Goal: Information Seeking & Learning: Find contact information

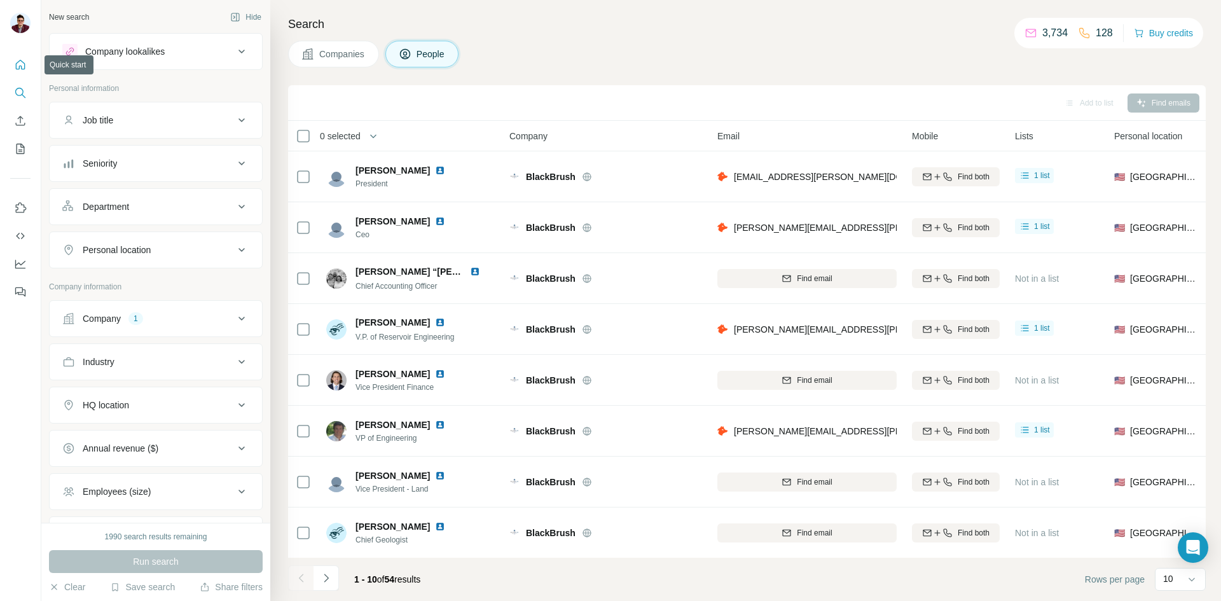
click at [22, 69] on icon "Quick start" at bounding box center [21, 65] width 10 height 10
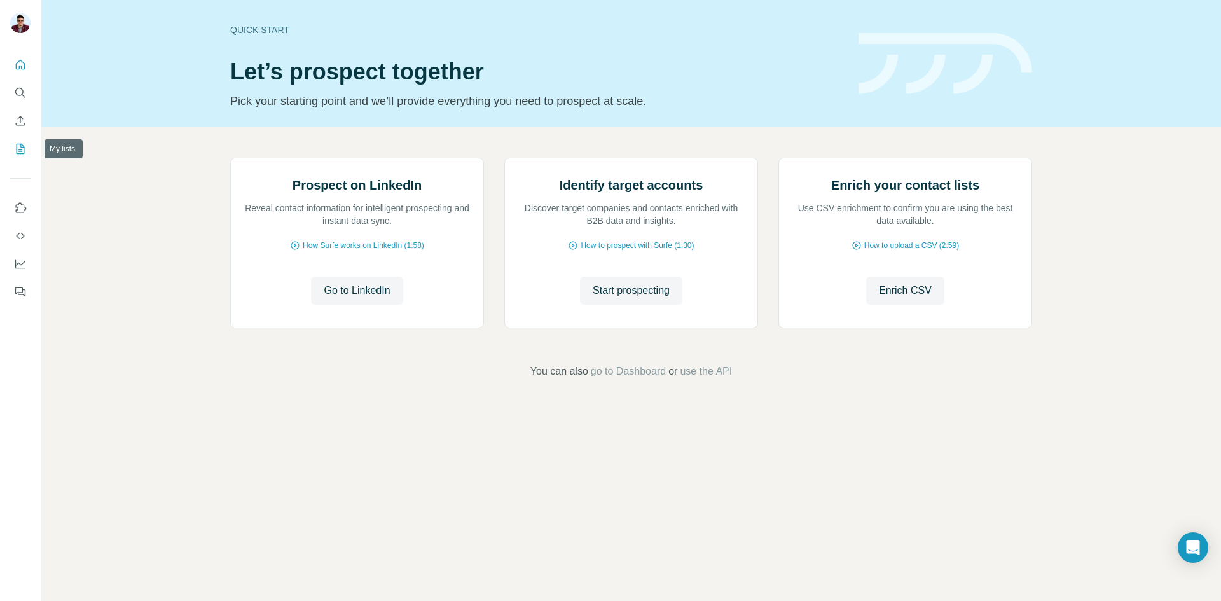
click at [14, 154] on icon "My lists" at bounding box center [20, 148] width 13 height 13
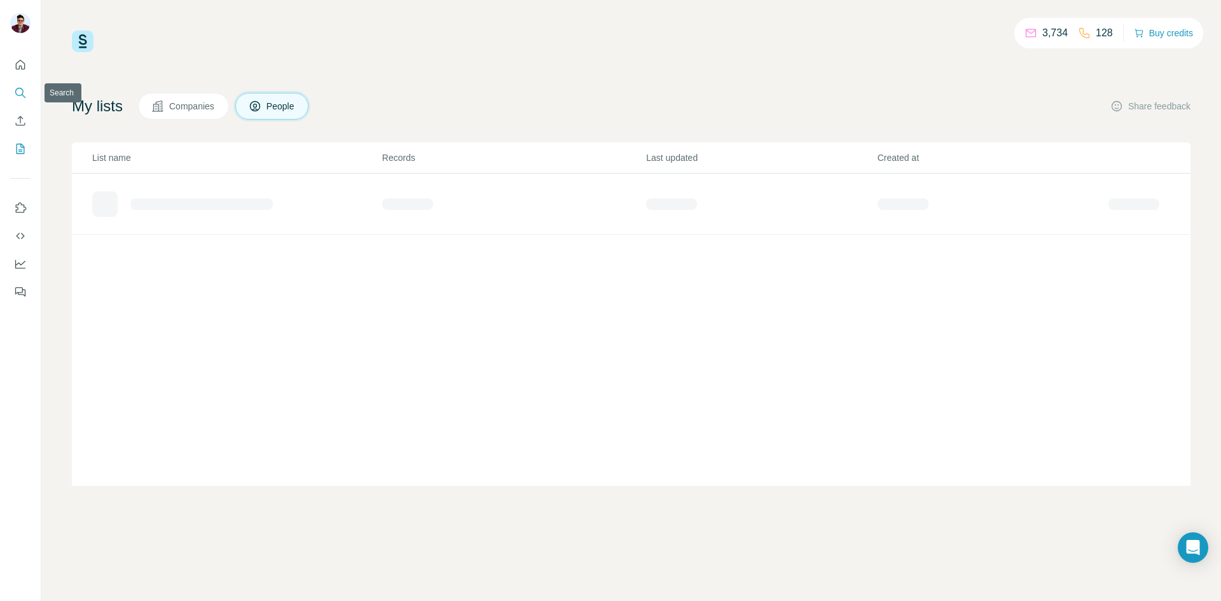
click at [20, 90] on icon "Search" at bounding box center [20, 92] width 13 height 13
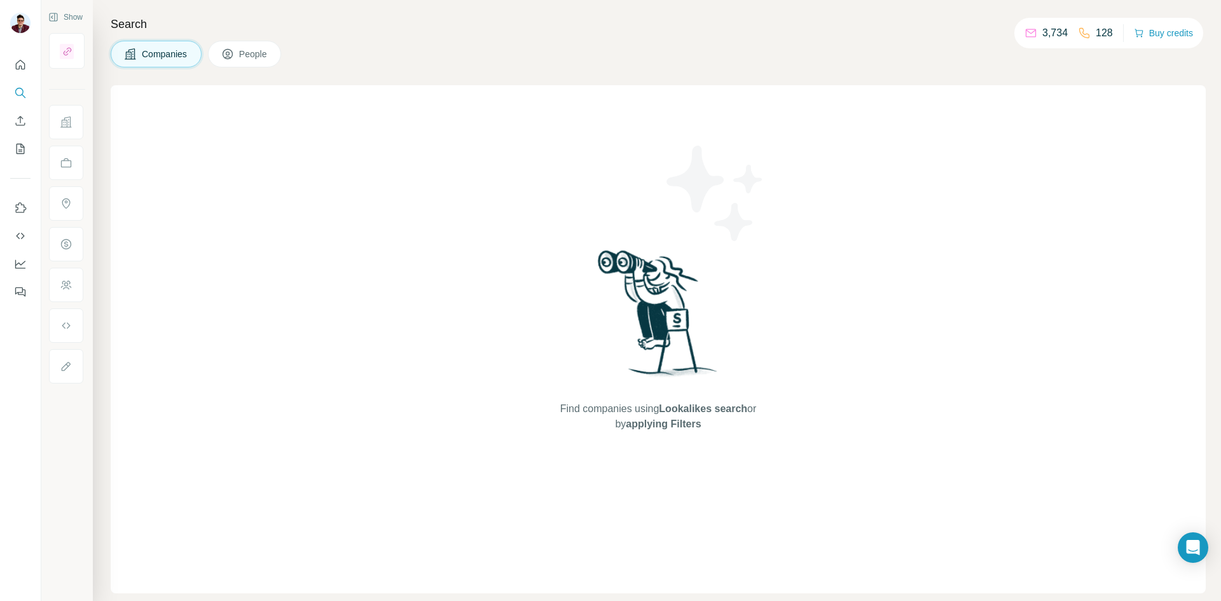
click at [172, 60] on span "Companies" at bounding box center [165, 54] width 46 height 13
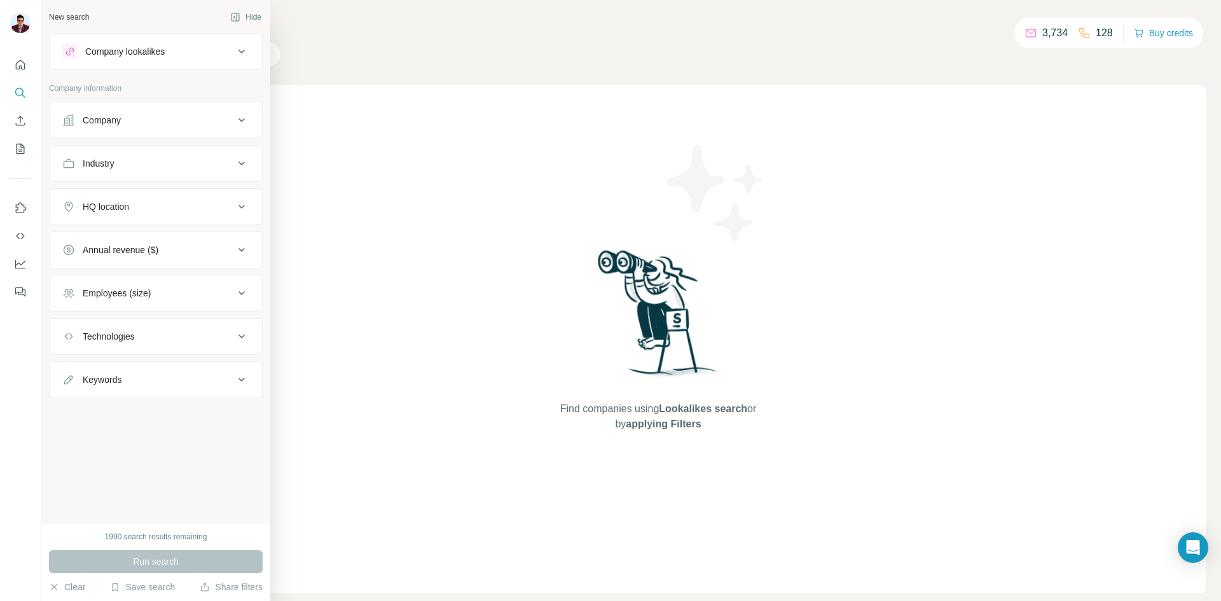
click at [111, 120] on div "Company" at bounding box center [102, 120] width 38 height 13
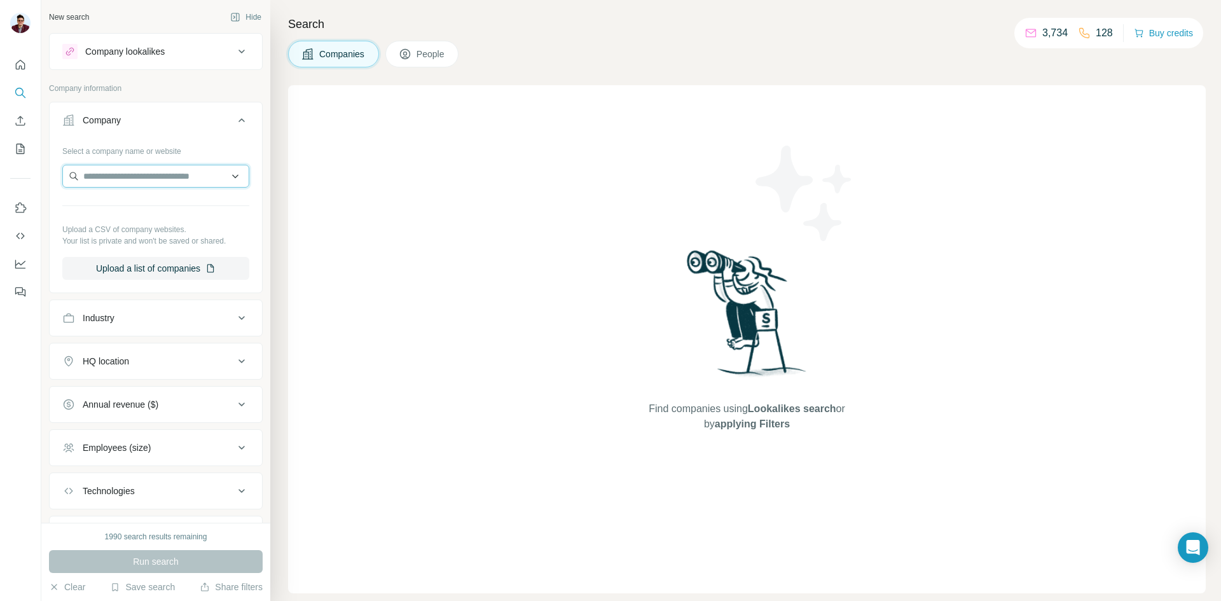
click at [140, 176] on input "text" at bounding box center [155, 176] width 187 height 23
paste input "**********"
type input "**********"
click at [135, 217] on p "[DOMAIN_NAME]" at bounding box center [131, 216] width 65 height 11
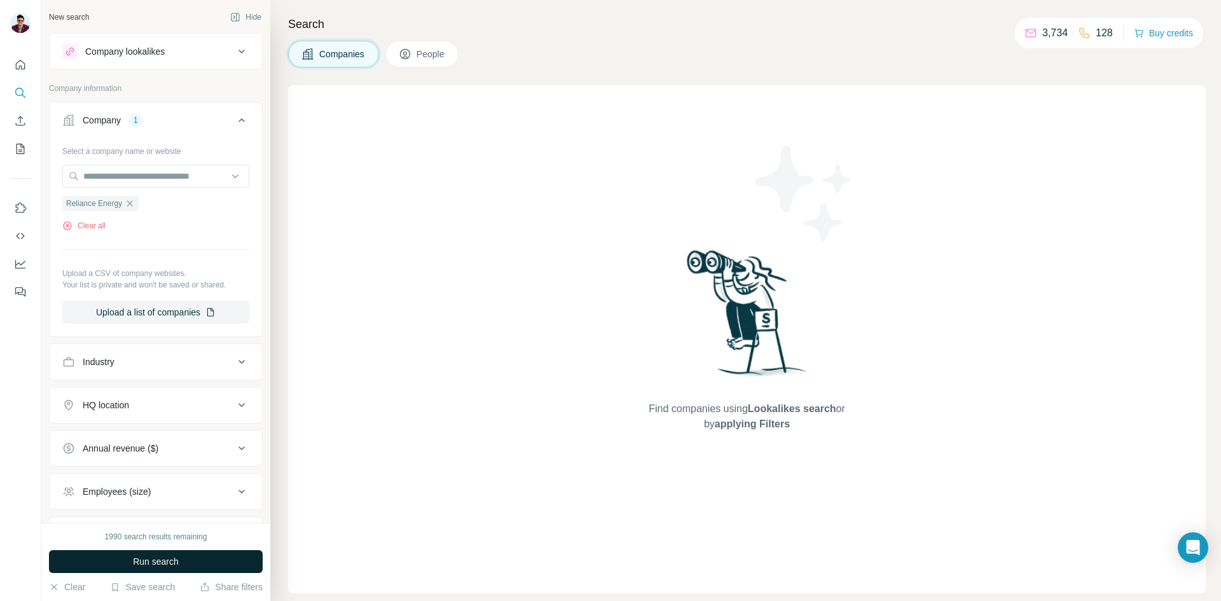
click at [149, 561] on span "Run search" at bounding box center [156, 561] width 46 height 13
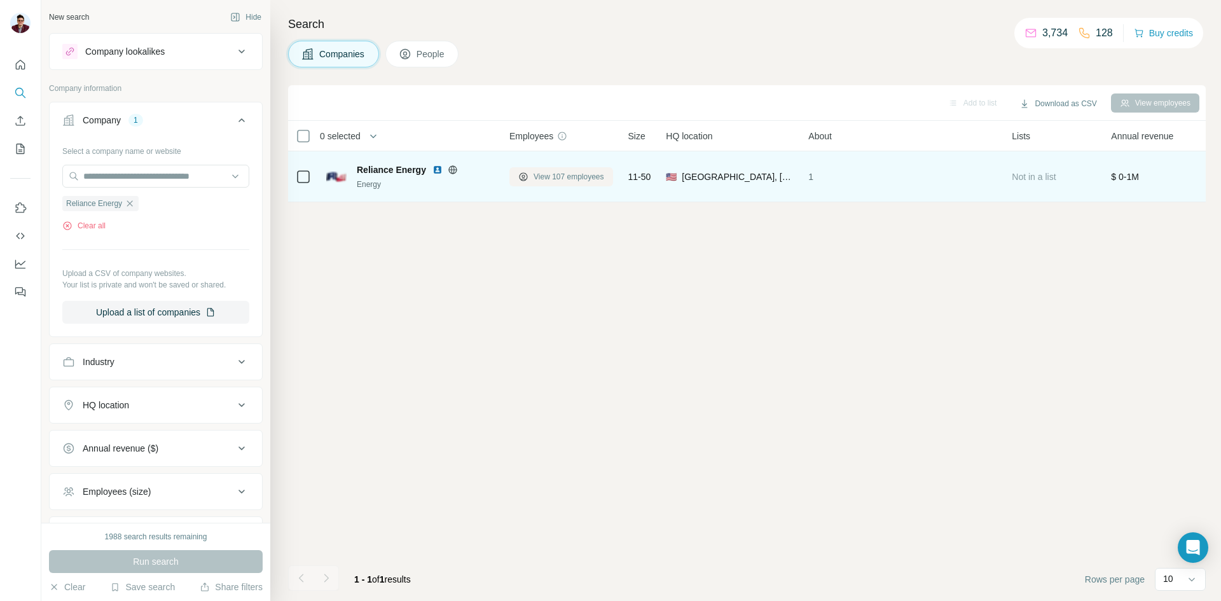
click at [551, 177] on span "View 107 employees" at bounding box center [568, 176] width 71 height 11
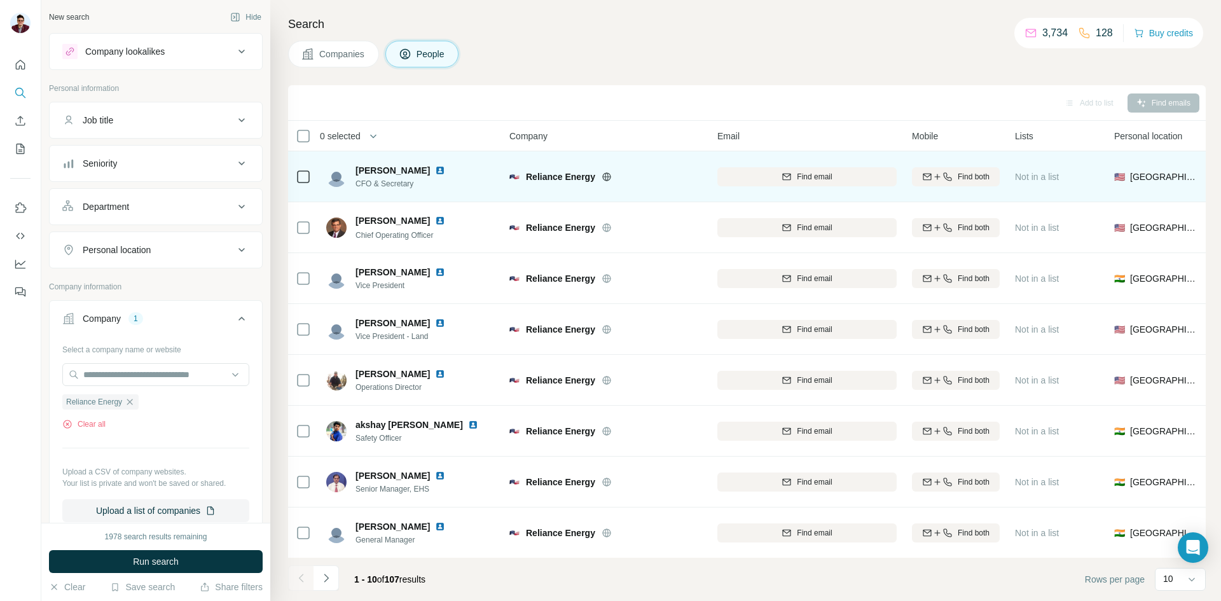
click at [435, 172] on img at bounding box center [440, 170] width 10 height 10
click at [528, 178] on span "Reliance Energy" at bounding box center [560, 176] width 69 height 13
drag, startPoint x: 526, startPoint y: 175, endPoint x: 594, endPoint y: 172, distance: 67.5
click at [594, 172] on span "Reliance Energy" at bounding box center [560, 176] width 69 height 13
copy span "Reliance Energy"
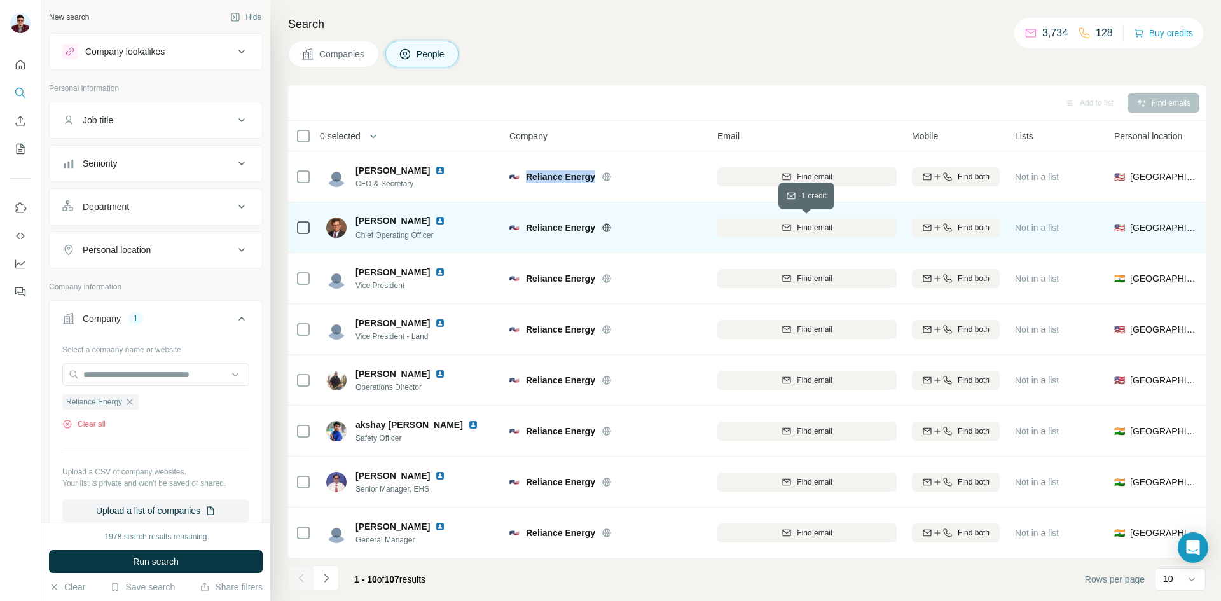
click at [822, 230] on span "Find email" at bounding box center [814, 227] width 35 height 11
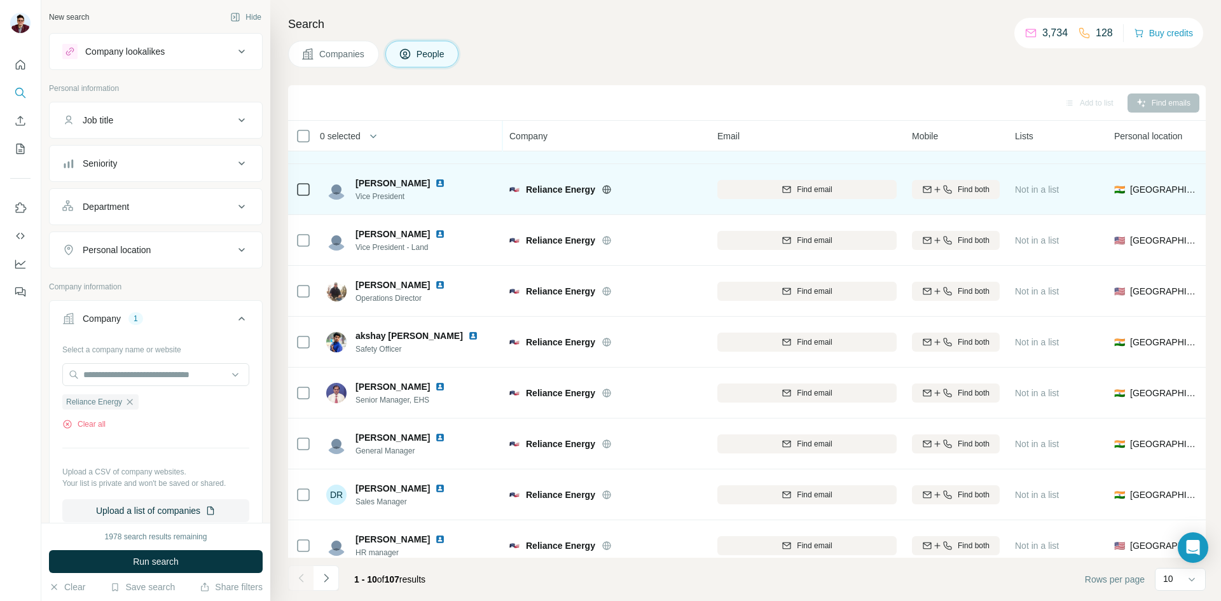
scroll to position [109, 0]
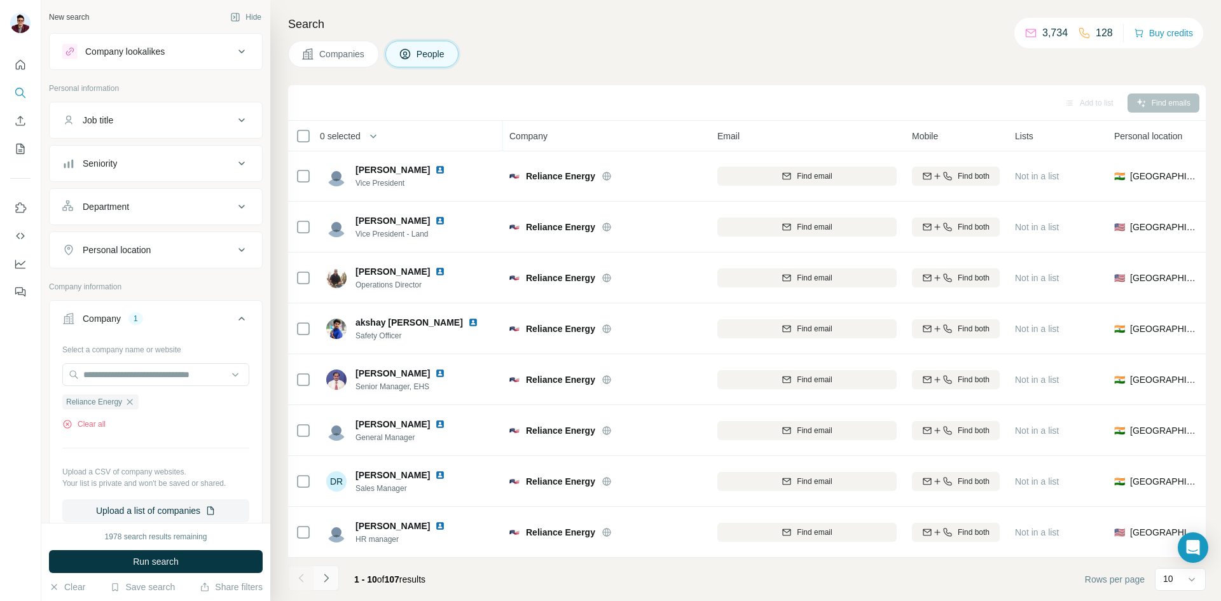
click at [331, 576] on icon "Navigate to next page" at bounding box center [326, 578] width 13 height 13
click at [327, 577] on icon "Navigate to next page" at bounding box center [326, 578] width 13 height 13
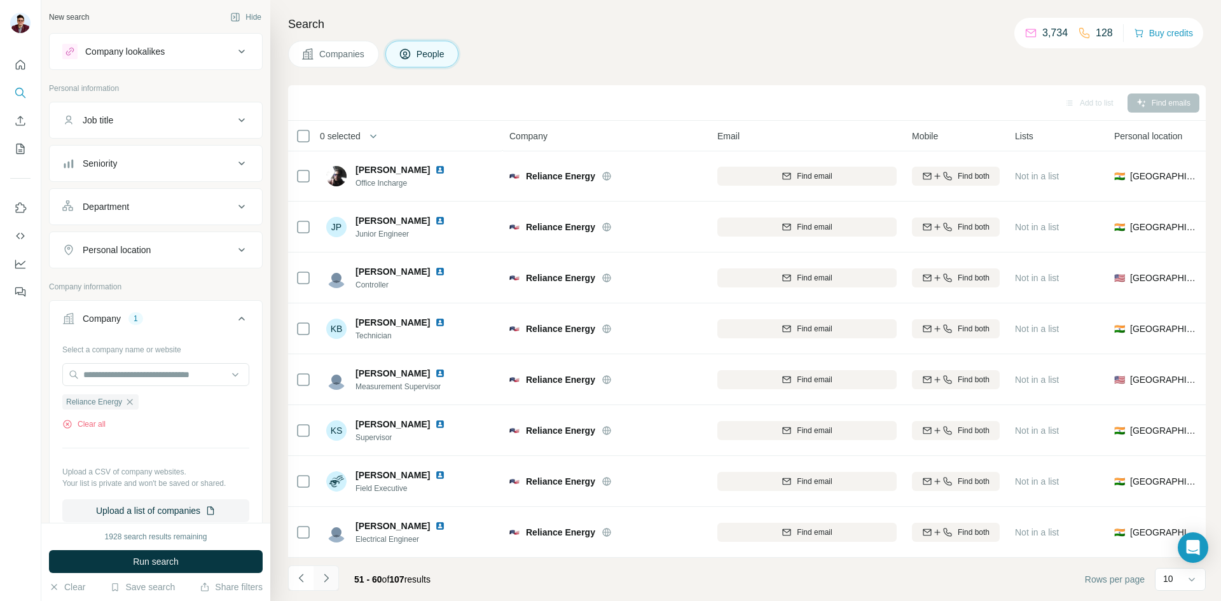
click at [327, 577] on icon "Navigate to next page" at bounding box center [326, 578] width 13 height 13
click at [326, 577] on icon "Navigate to next page" at bounding box center [326, 577] width 4 height 8
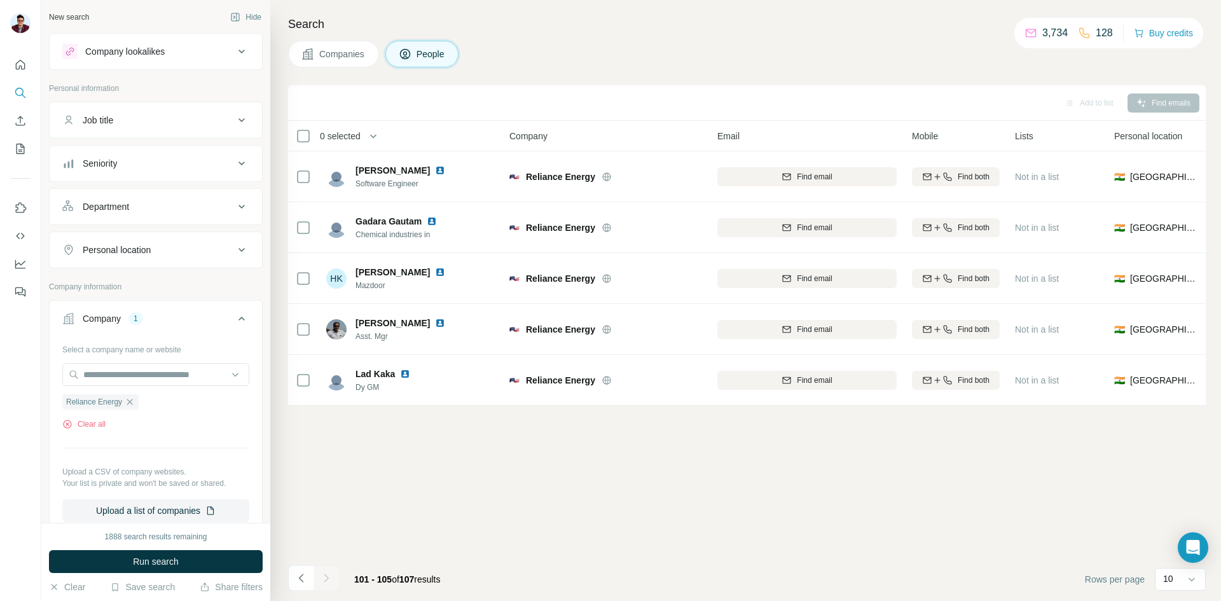
scroll to position [0, 0]
click at [301, 575] on icon "Navigate to previous page" at bounding box center [301, 578] width 13 height 13
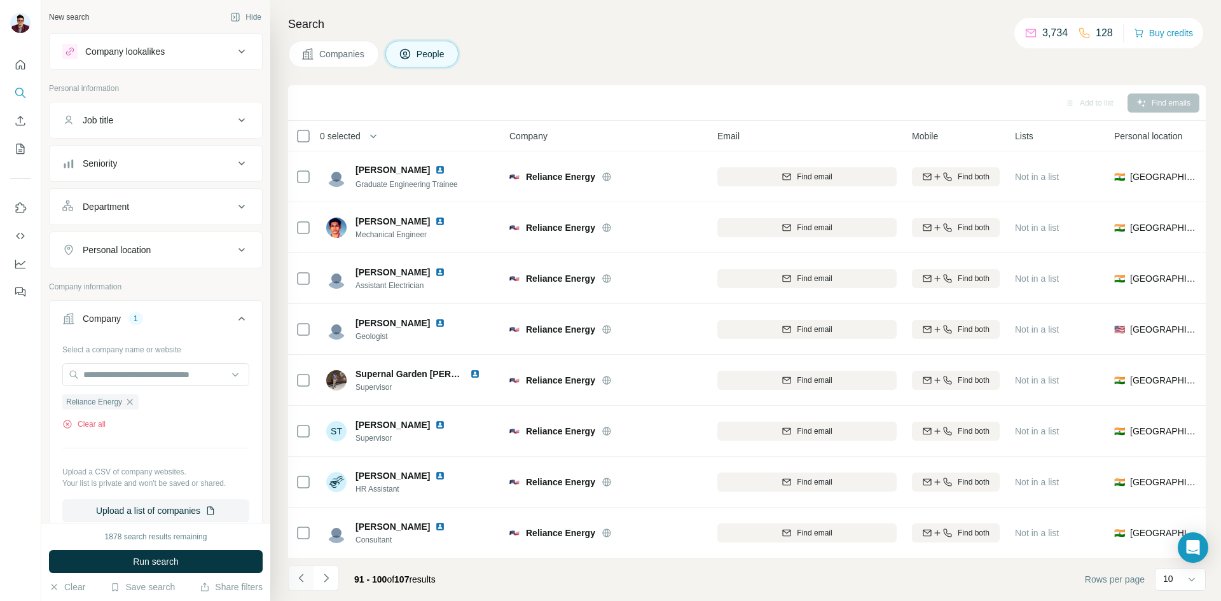
click at [301, 575] on icon "Navigate to previous page" at bounding box center [301, 578] width 13 height 13
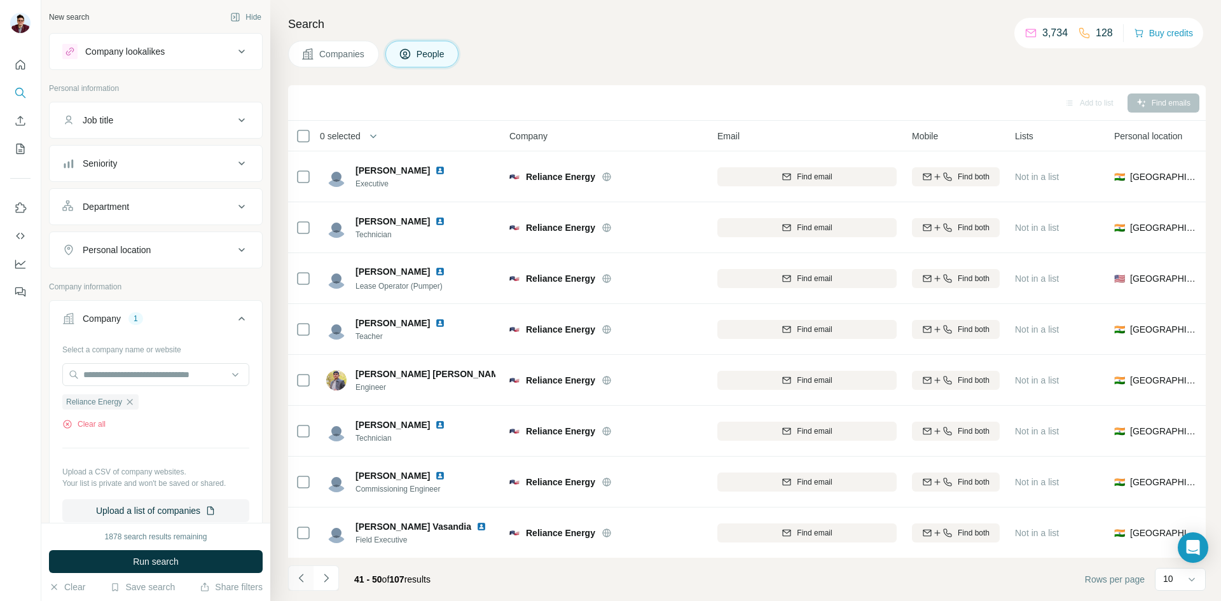
click at [301, 575] on icon "Navigate to previous page" at bounding box center [301, 578] width 13 height 13
click at [303, 577] on icon "Navigate to previous page" at bounding box center [301, 578] width 13 height 13
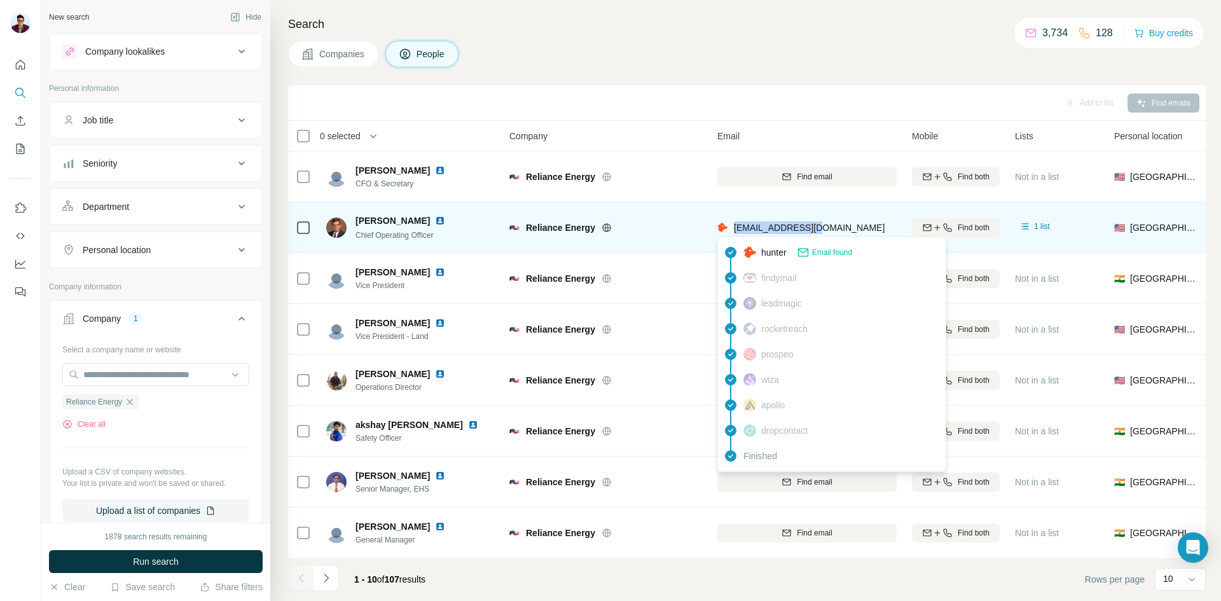
drag, startPoint x: 825, startPoint y: 229, endPoint x: 732, endPoint y: 234, distance: 92.9
click at [732, 234] on div "[EMAIL_ADDRESS][DOMAIN_NAME]" at bounding box center [806, 227] width 179 height 35
copy span "[EMAIL_ADDRESS][DOMAIN_NAME]"
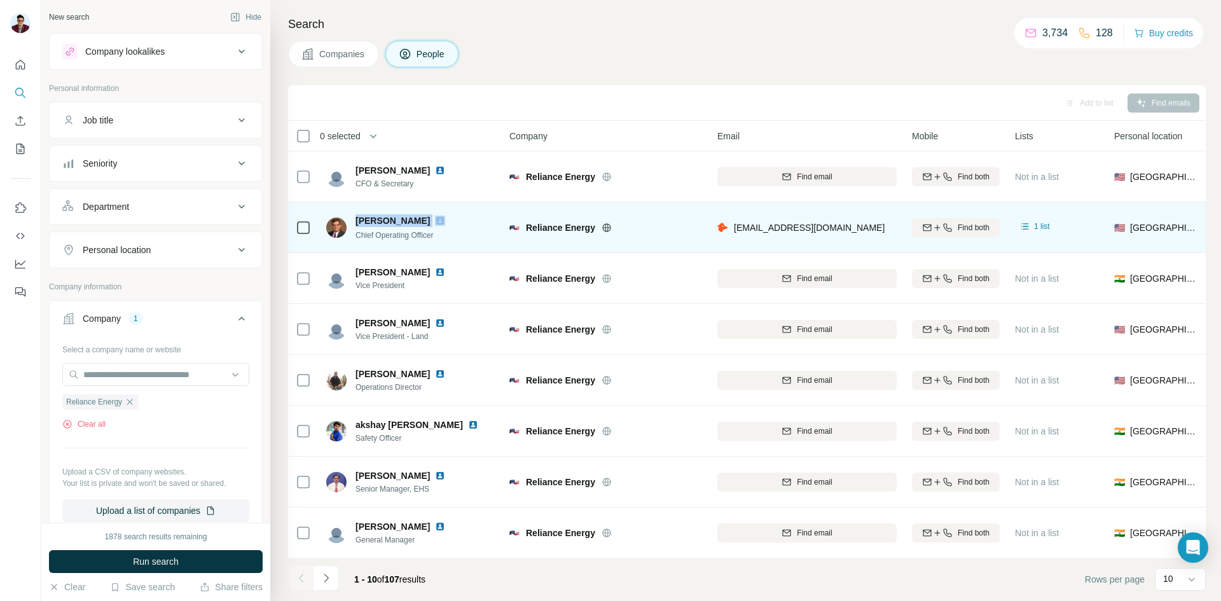
drag, startPoint x: 354, startPoint y: 217, endPoint x: 420, endPoint y: 218, distance: 66.1
click at [420, 218] on div "[PERSON_NAME] Chief Operating Officer" at bounding box center [393, 227] width 134 height 27
copy span "[PERSON_NAME]"
click at [435, 222] on img at bounding box center [440, 221] width 10 height 10
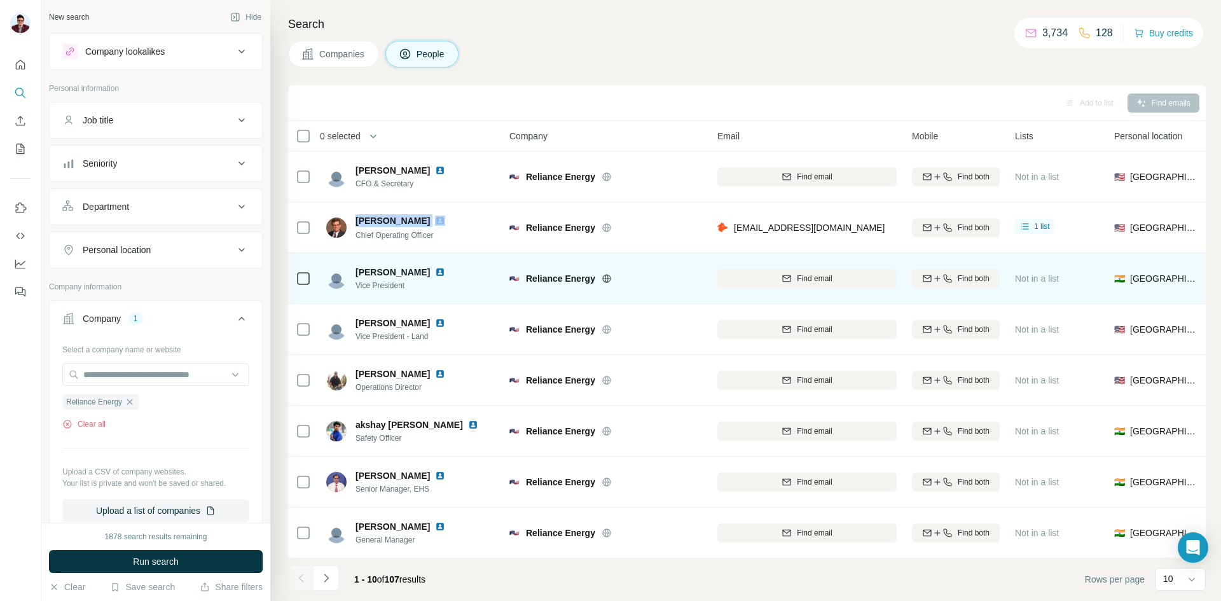
drag, startPoint x: 352, startPoint y: 273, endPoint x: 416, endPoint y: 270, distance: 63.7
click at [416, 270] on div "[PERSON_NAME] Vice President" at bounding box center [393, 278] width 134 height 25
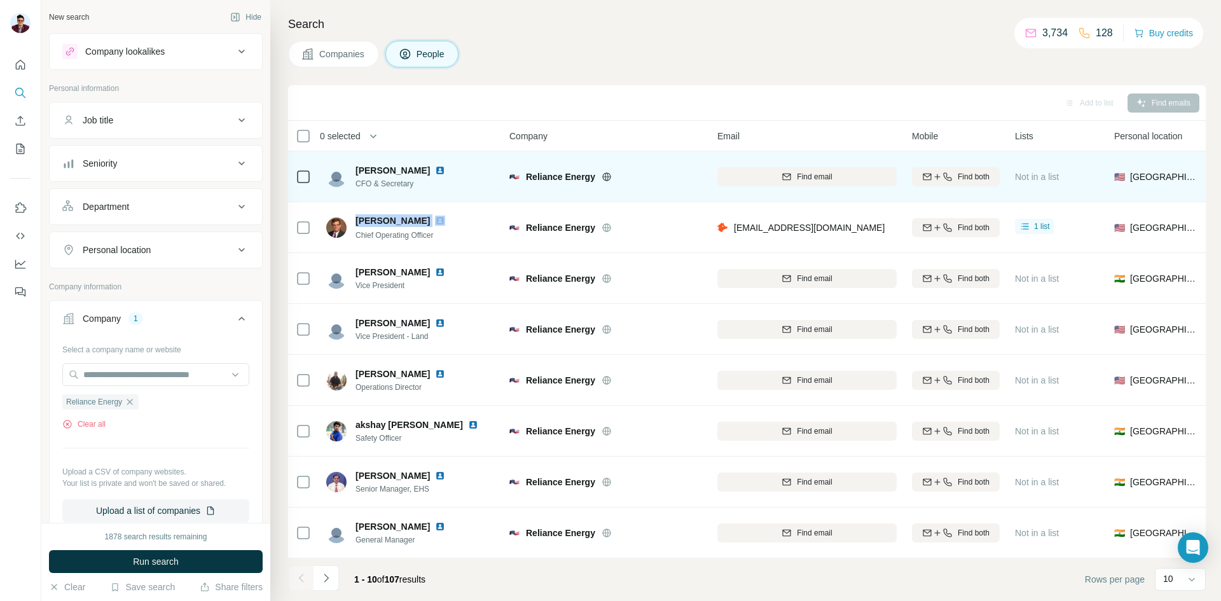
copy span "[PERSON_NAME]"
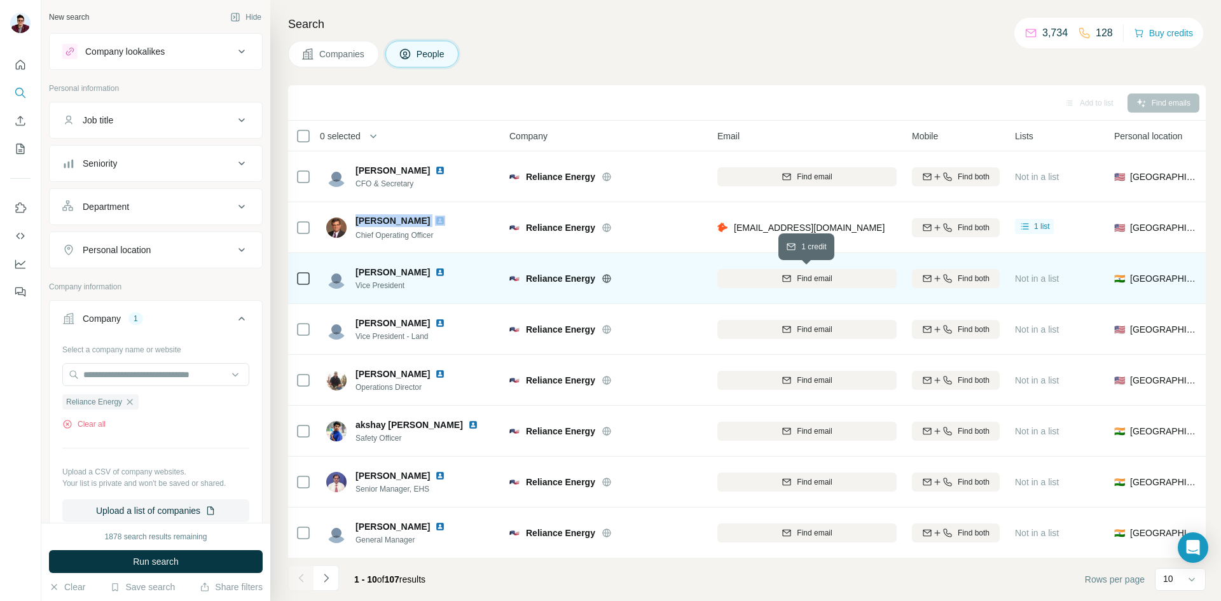
click at [787, 274] on icon "button" at bounding box center [786, 278] width 10 height 10
click at [435, 275] on img at bounding box center [440, 272] width 10 height 10
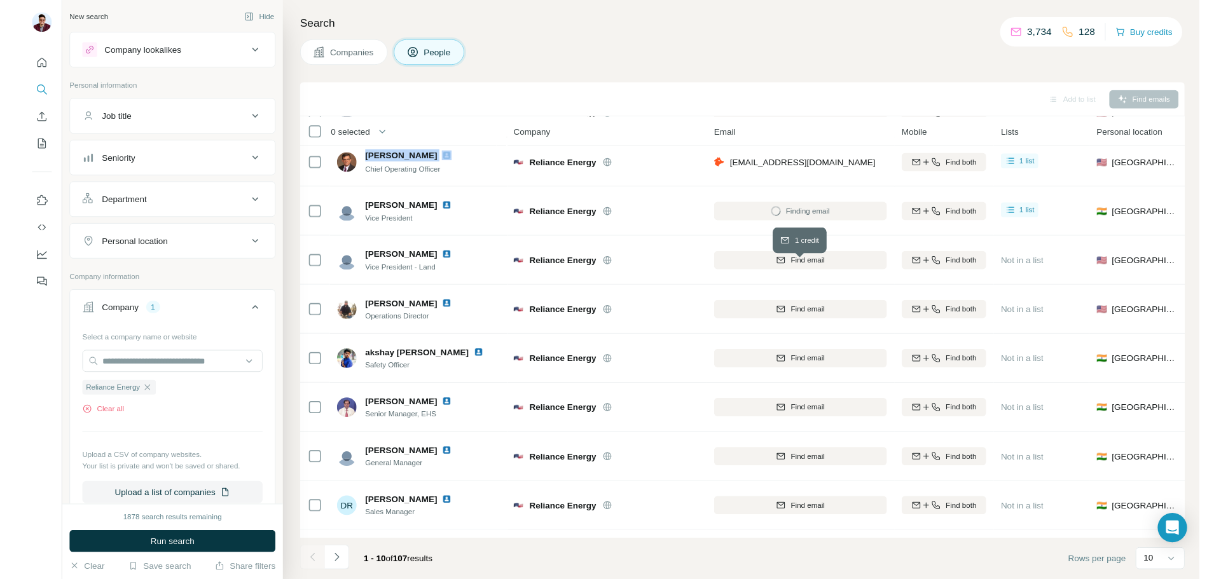
scroll to position [64, 0]
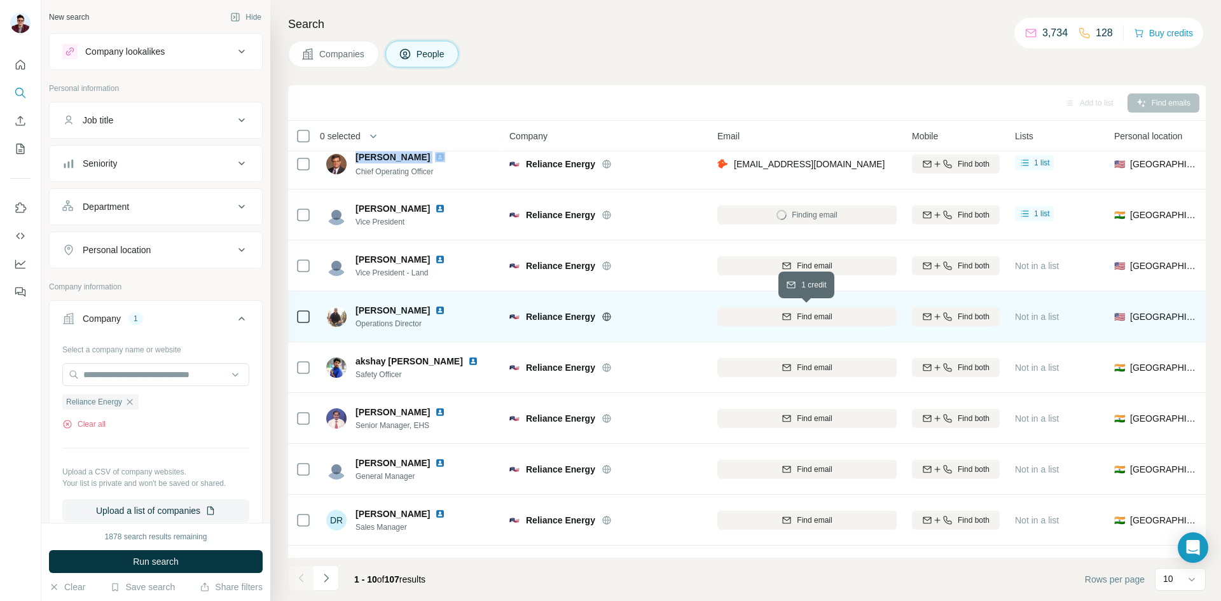
click at [805, 320] on span "Find email" at bounding box center [814, 316] width 35 height 11
drag, startPoint x: 355, startPoint y: 310, endPoint x: 418, endPoint y: 317, distance: 62.6
click at [418, 317] on div "[PERSON_NAME] Operations Director" at bounding box center [407, 316] width 105 height 25
copy span "[PERSON_NAME]"
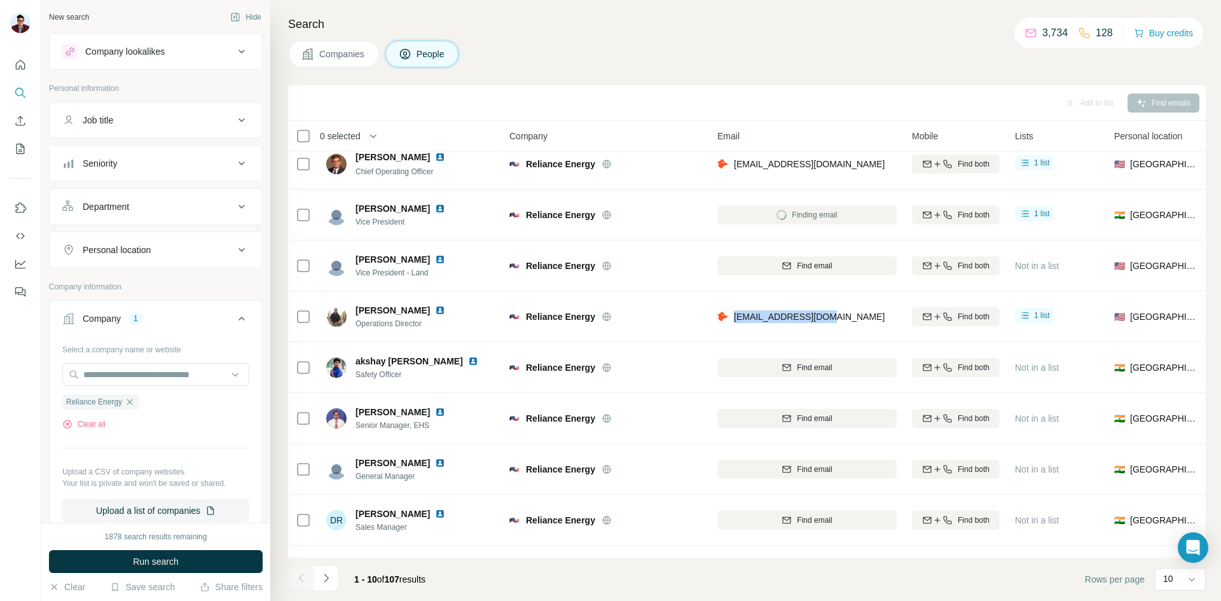
drag, startPoint x: 732, startPoint y: 320, endPoint x: 832, endPoint y: 322, distance: 99.8
click at [832, 322] on div "[EMAIL_ADDRESS][DOMAIN_NAME]" at bounding box center [806, 316] width 179 height 35
copy span "[EMAIL_ADDRESS][DOMAIN_NAME]"
drag, startPoint x: 356, startPoint y: 325, endPoint x: 430, endPoint y: 331, distance: 74.0
click at [430, 331] on div "[PERSON_NAME] Operations Director" at bounding box center [410, 316] width 169 height 35
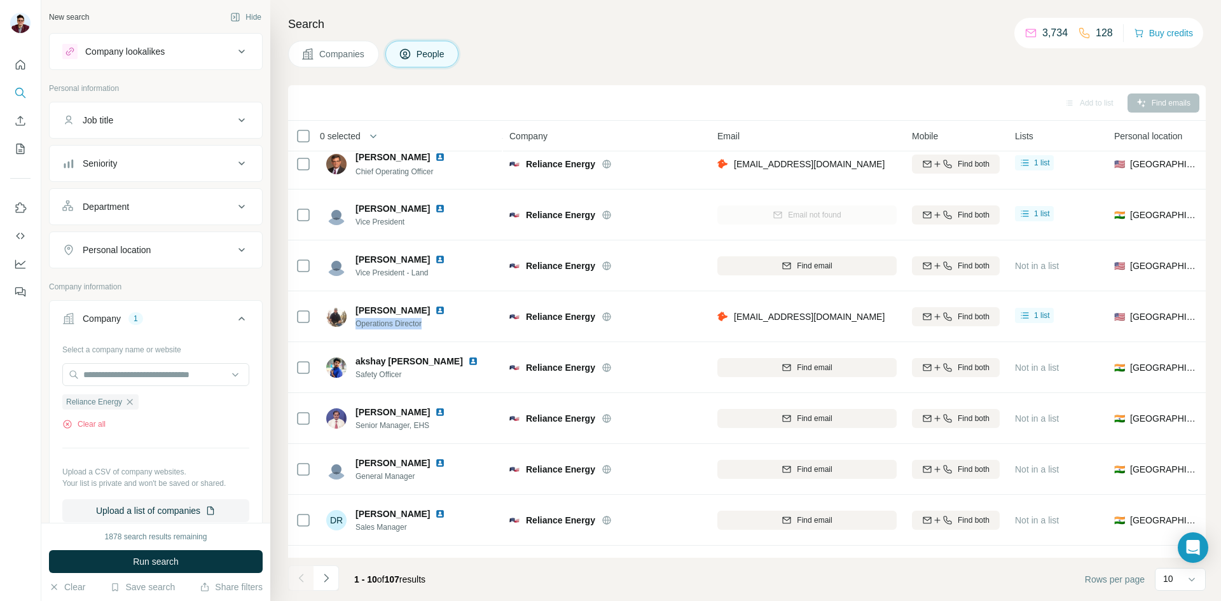
copy span "Operations Director"
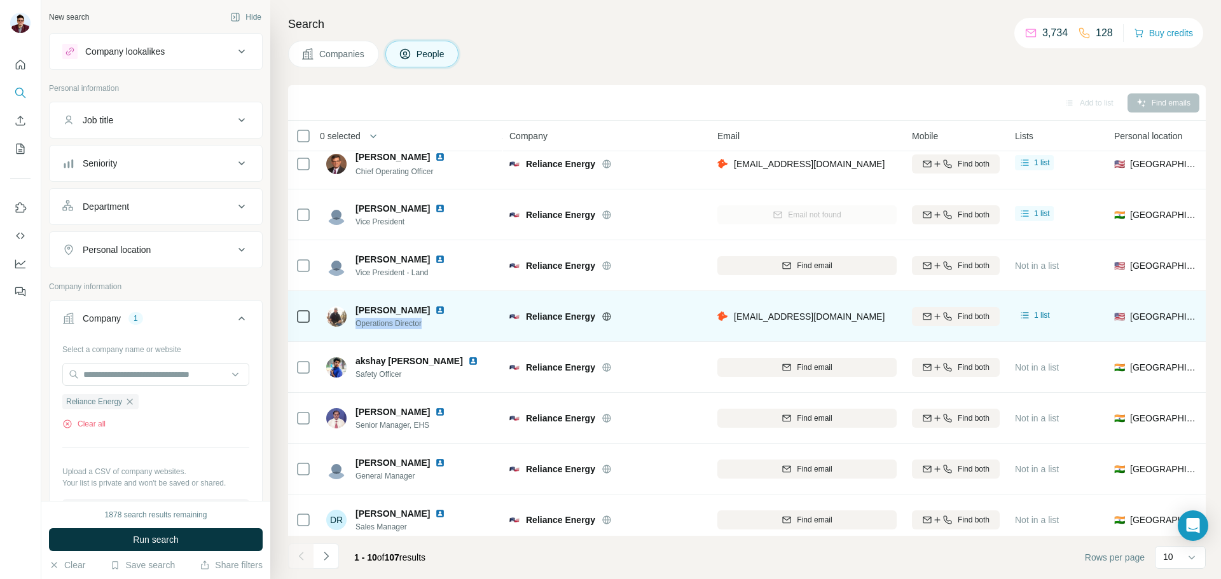
click at [435, 307] on img at bounding box center [440, 310] width 10 height 10
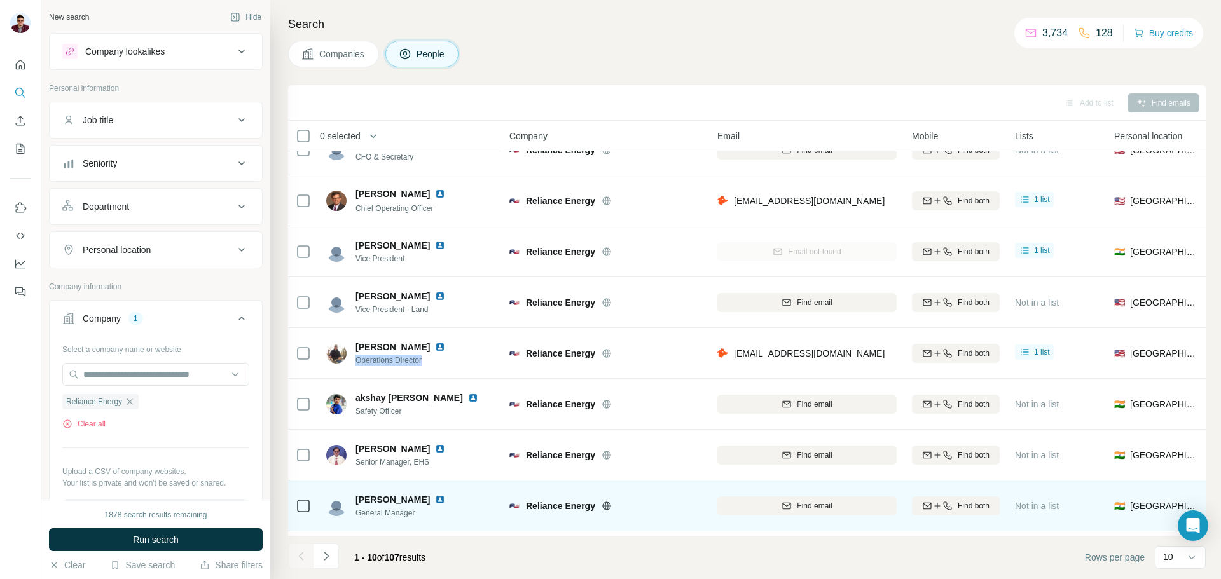
scroll to position [0, 0]
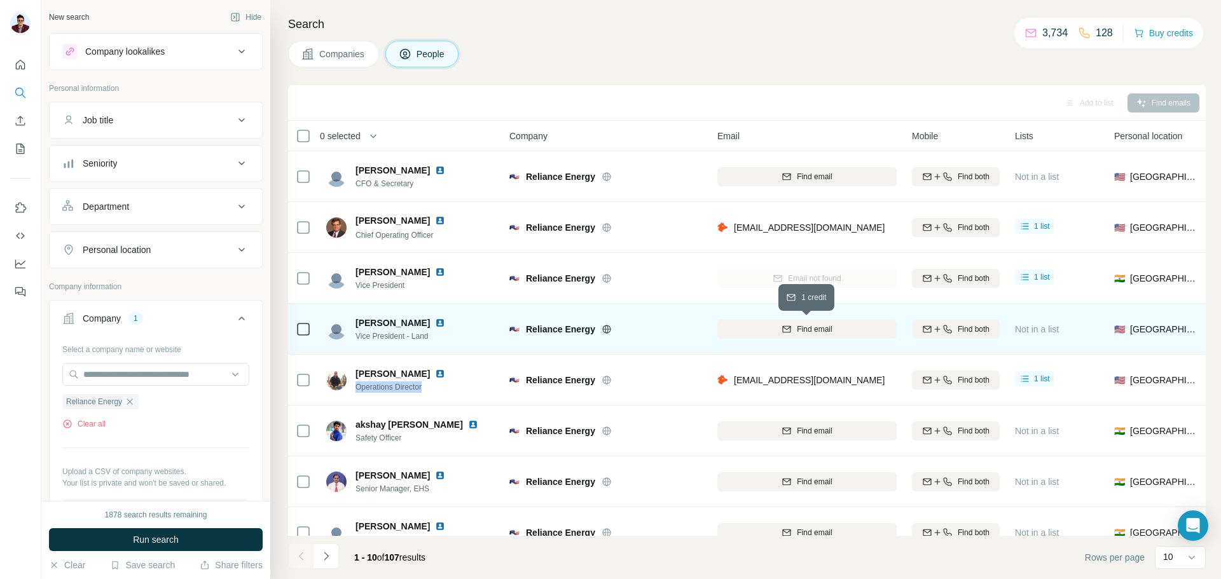
click at [783, 329] on icon "button" at bounding box center [786, 329] width 10 height 10
drag, startPoint x: 353, startPoint y: 320, endPoint x: 404, endPoint y: 317, distance: 50.9
click at [404, 317] on div "[PERSON_NAME] Vice President - Land" at bounding box center [393, 329] width 134 height 25
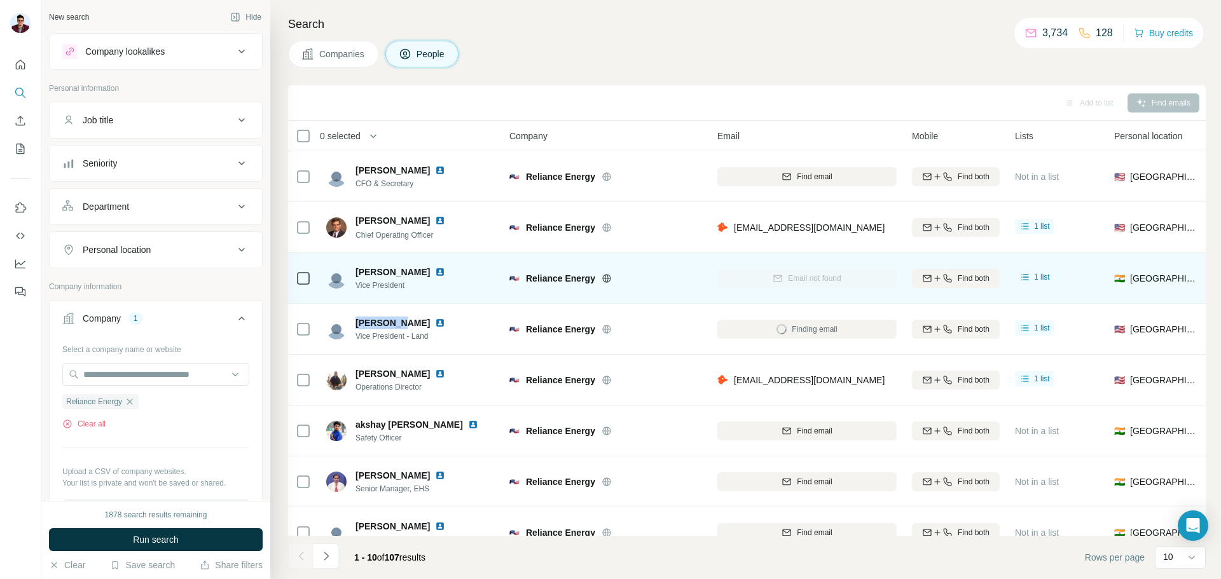
copy span "[PERSON_NAME]"
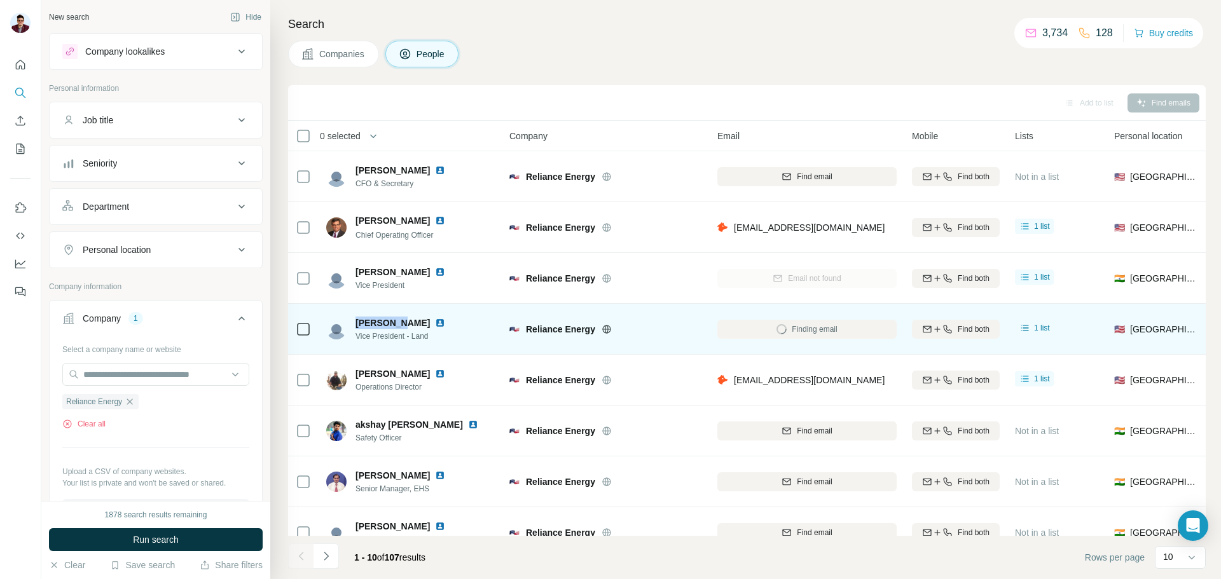
click at [435, 324] on img at bounding box center [440, 323] width 10 height 10
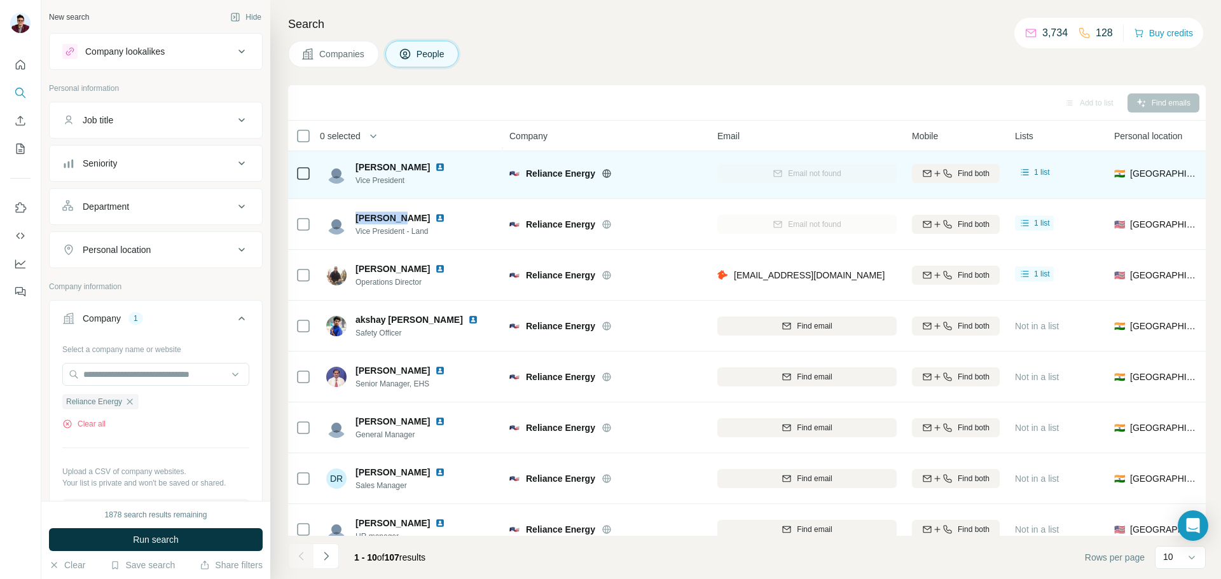
scroll to position [130, 0]
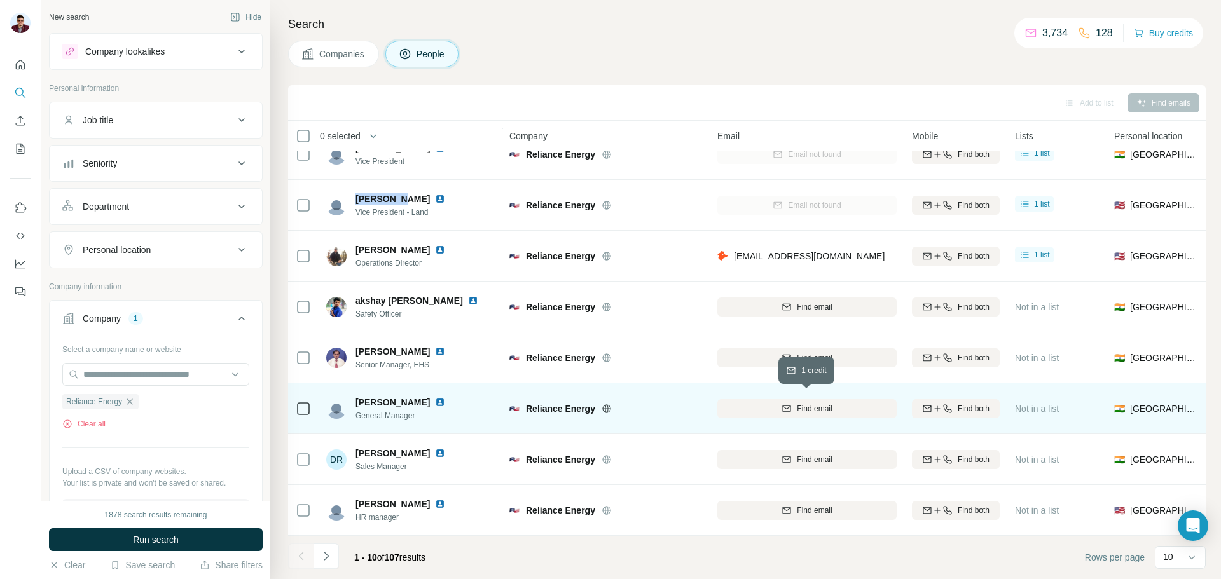
click at [815, 399] on button "Find email" at bounding box center [806, 408] width 179 height 19
